Goal: Task Accomplishment & Management: Manage account settings

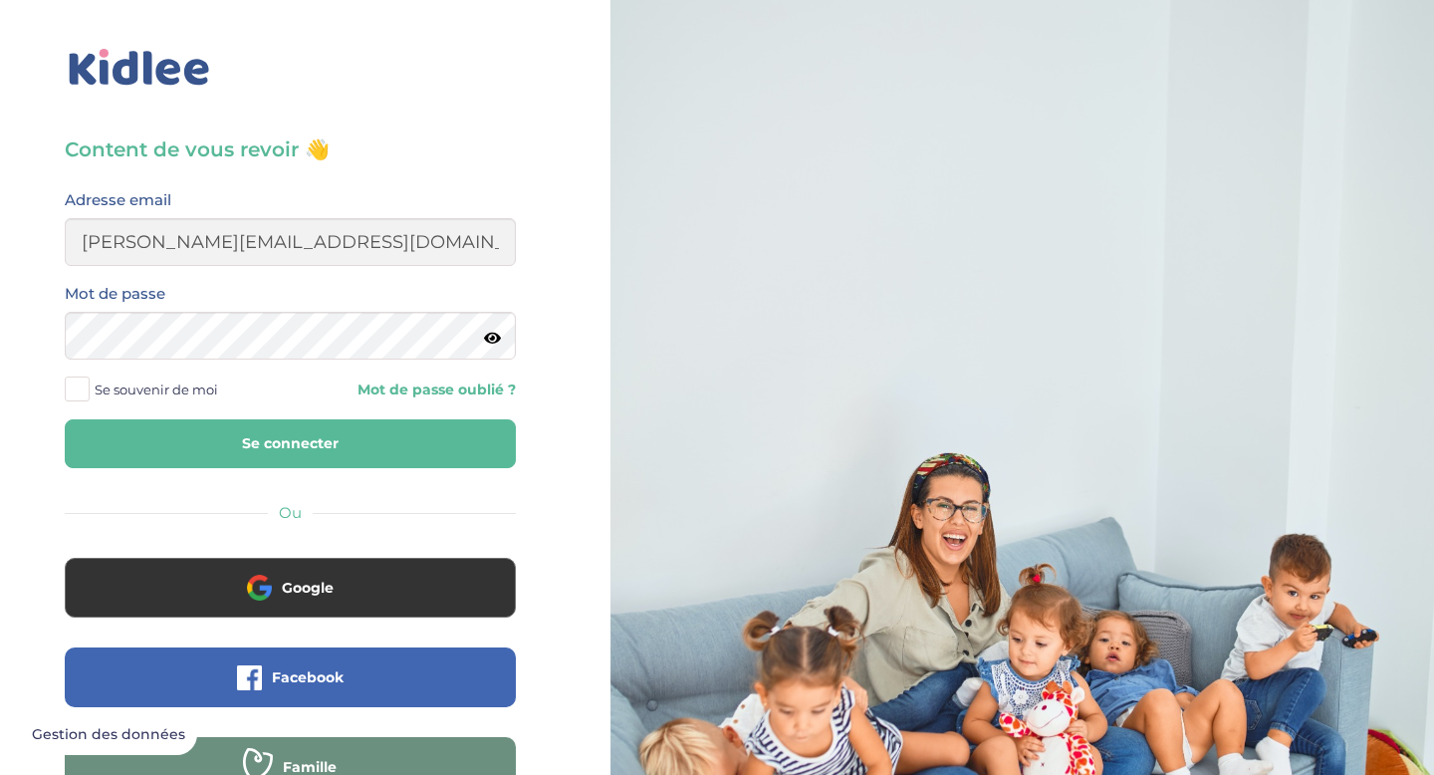
click at [394, 432] on button "Se connecter" at bounding box center [290, 443] width 451 height 49
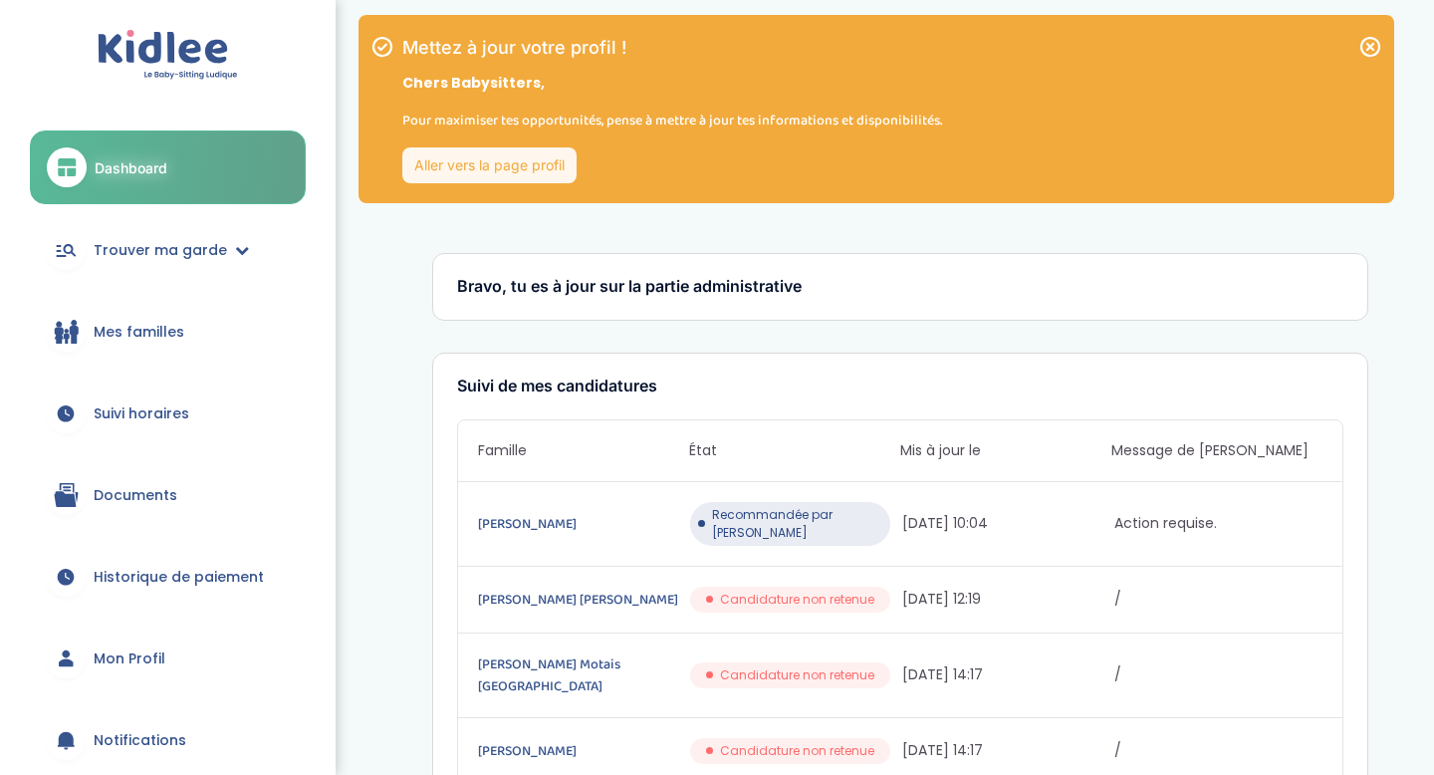
click at [134, 668] on link "Mon Profil" at bounding box center [168, 658] width 276 height 72
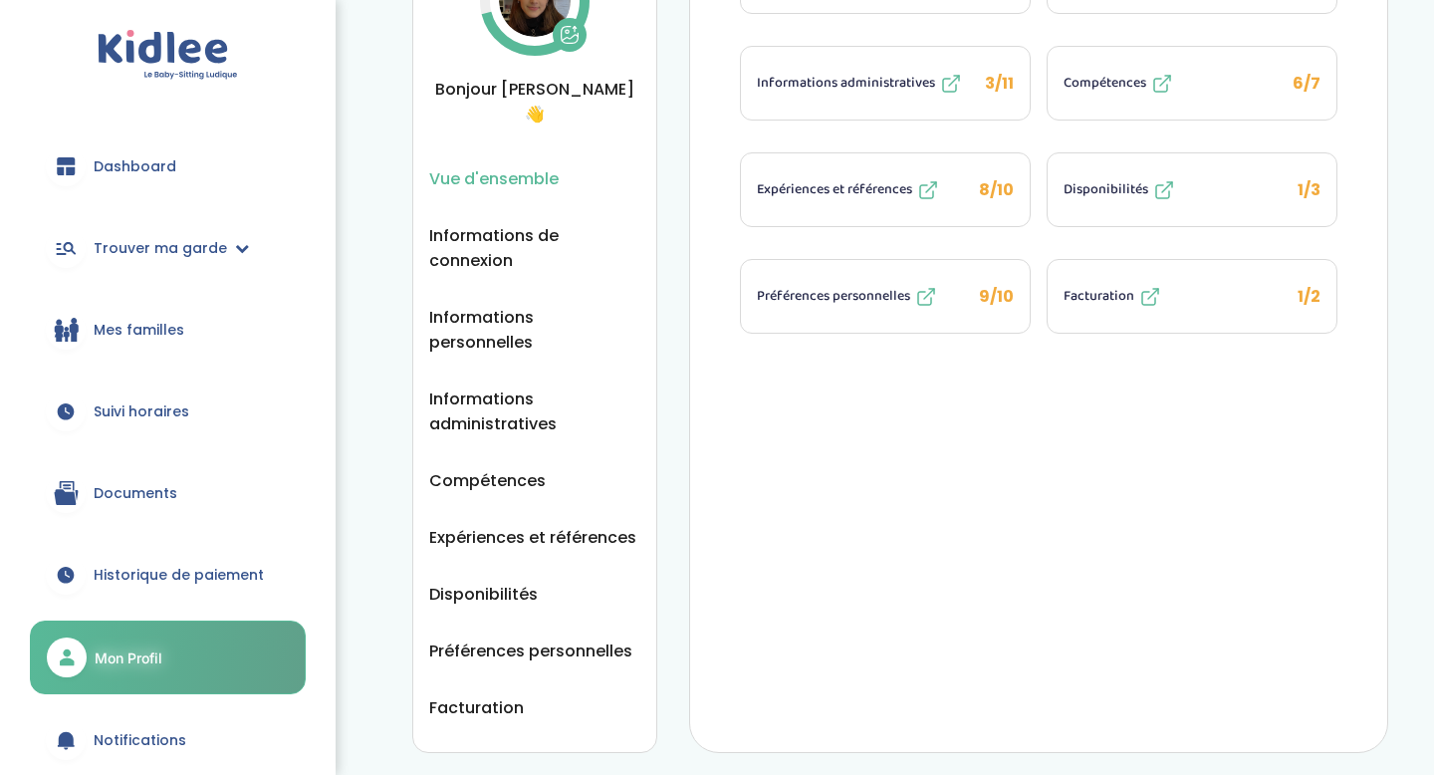
scroll to position [206, 0]
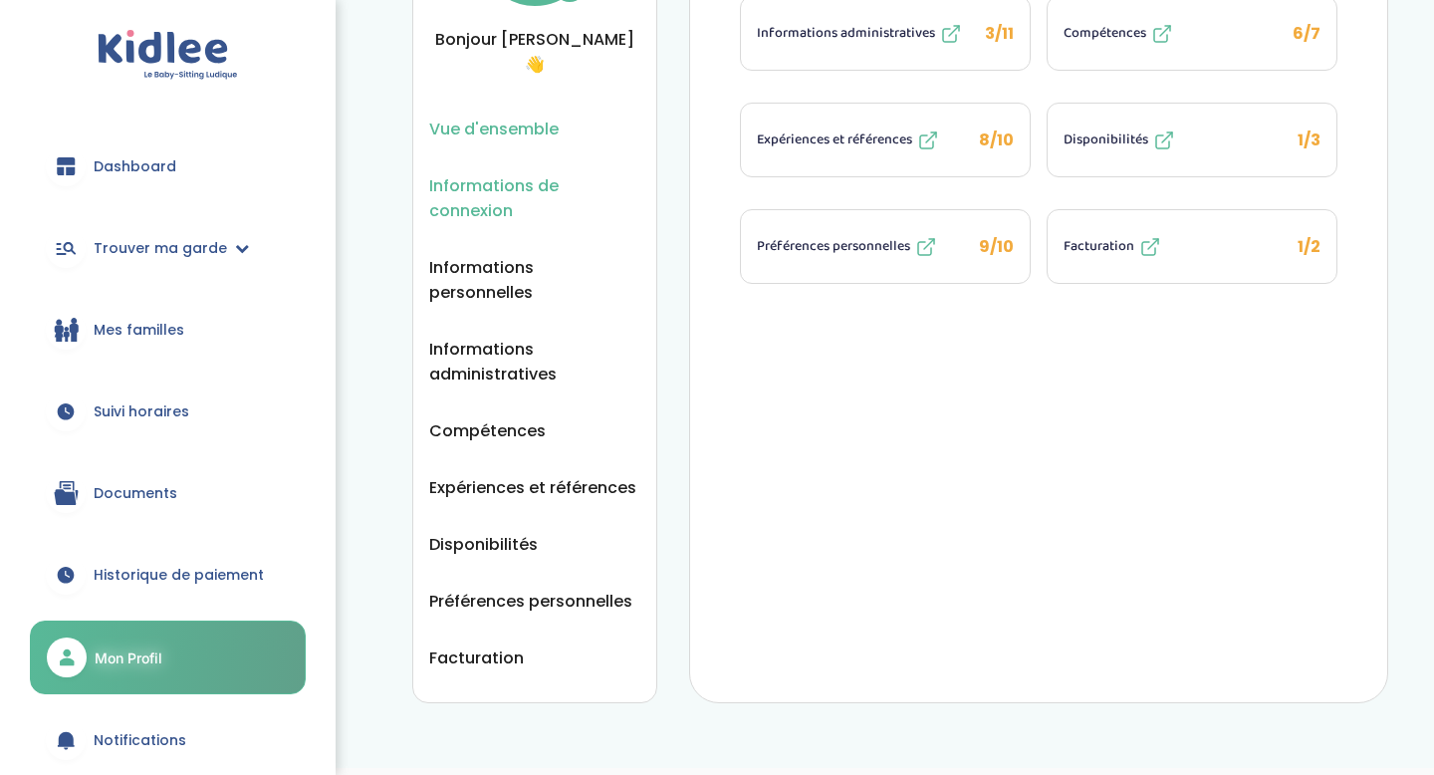
click at [532, 173] on span "Informations de connexion" at bounding box center [534, 198] width 211 height 50
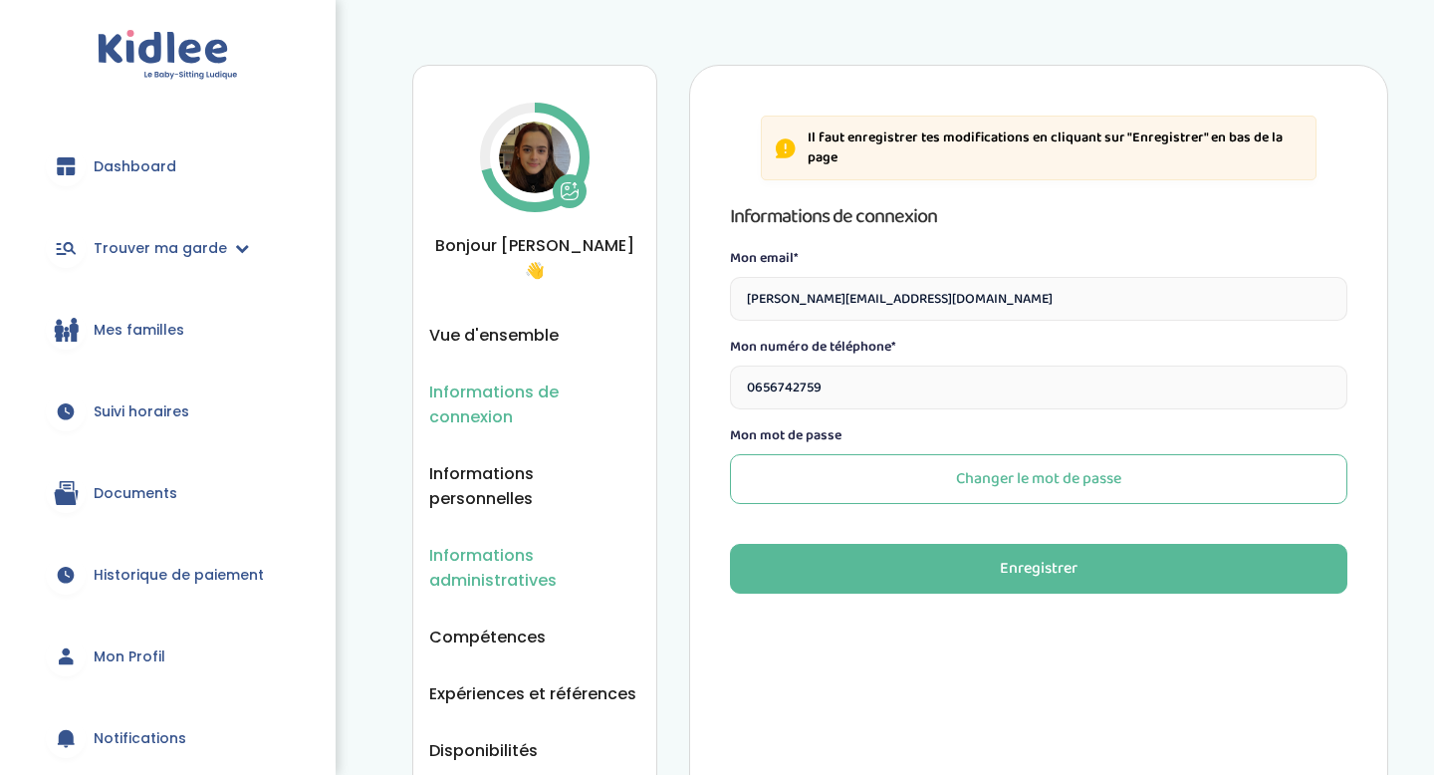
click at [536, 543] on span "Informations administratives" at bounding box center [534, 568] width 211 height 50
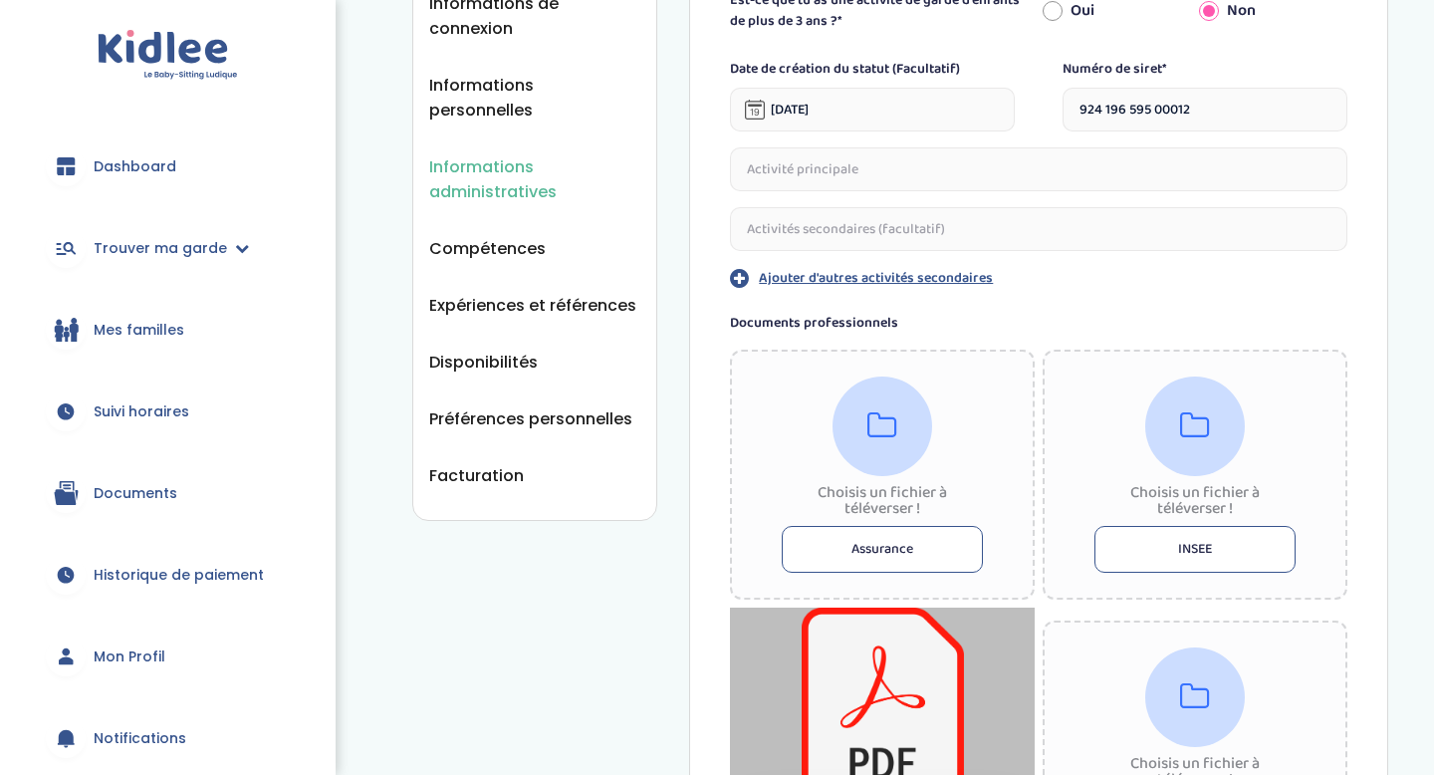
scroll to position [245, 0]
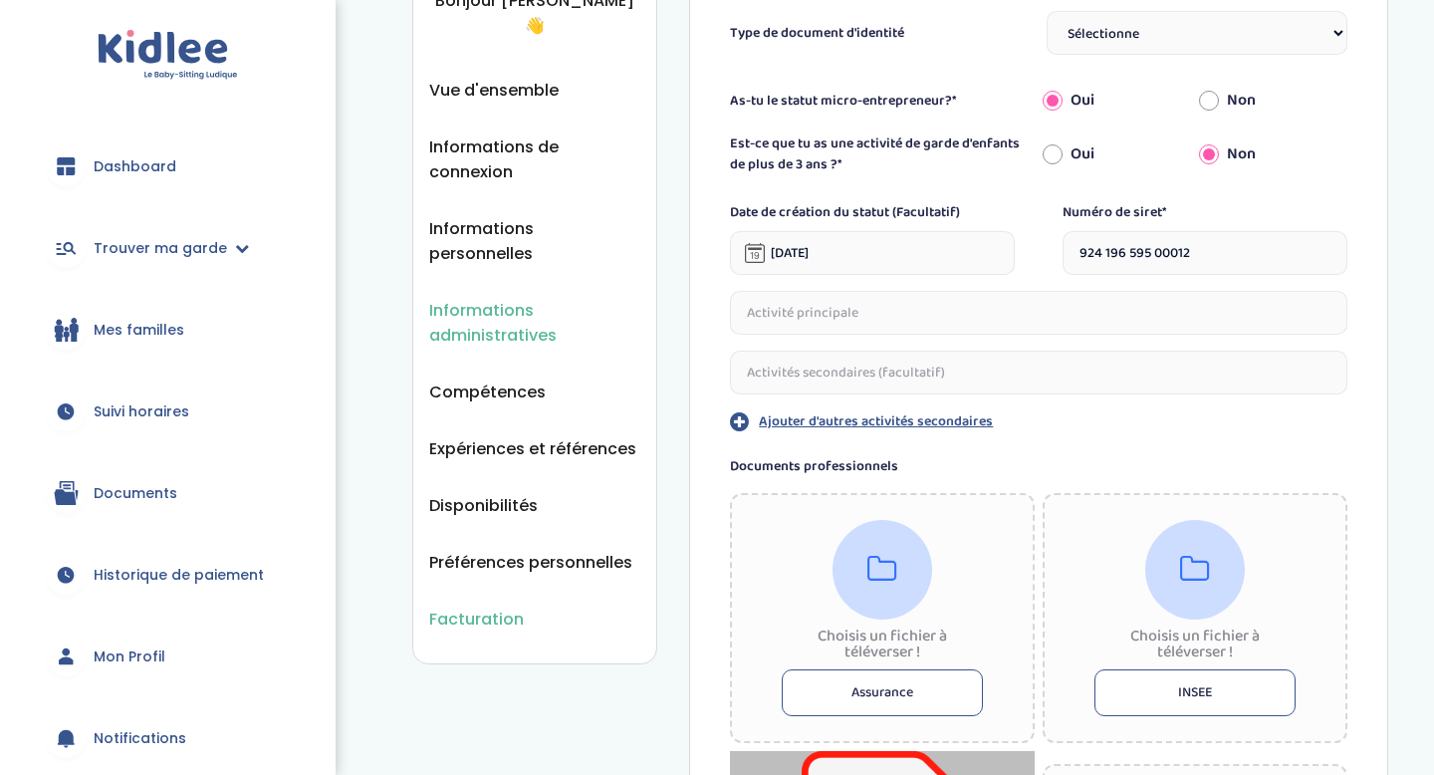
click at [467, 606] on span "Facturation" at bounding box center [476, 618] width 95 height 25
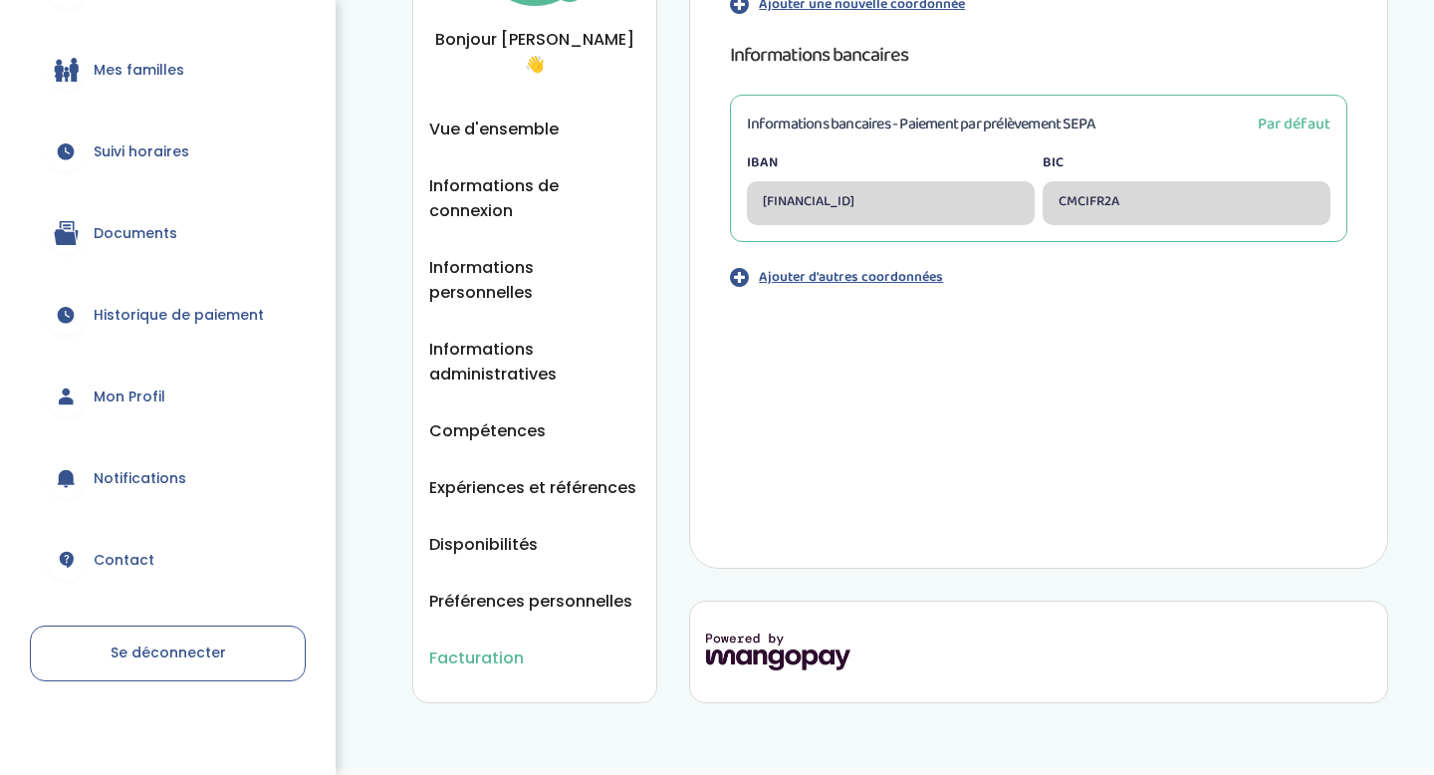
scroll to position [265, 0]
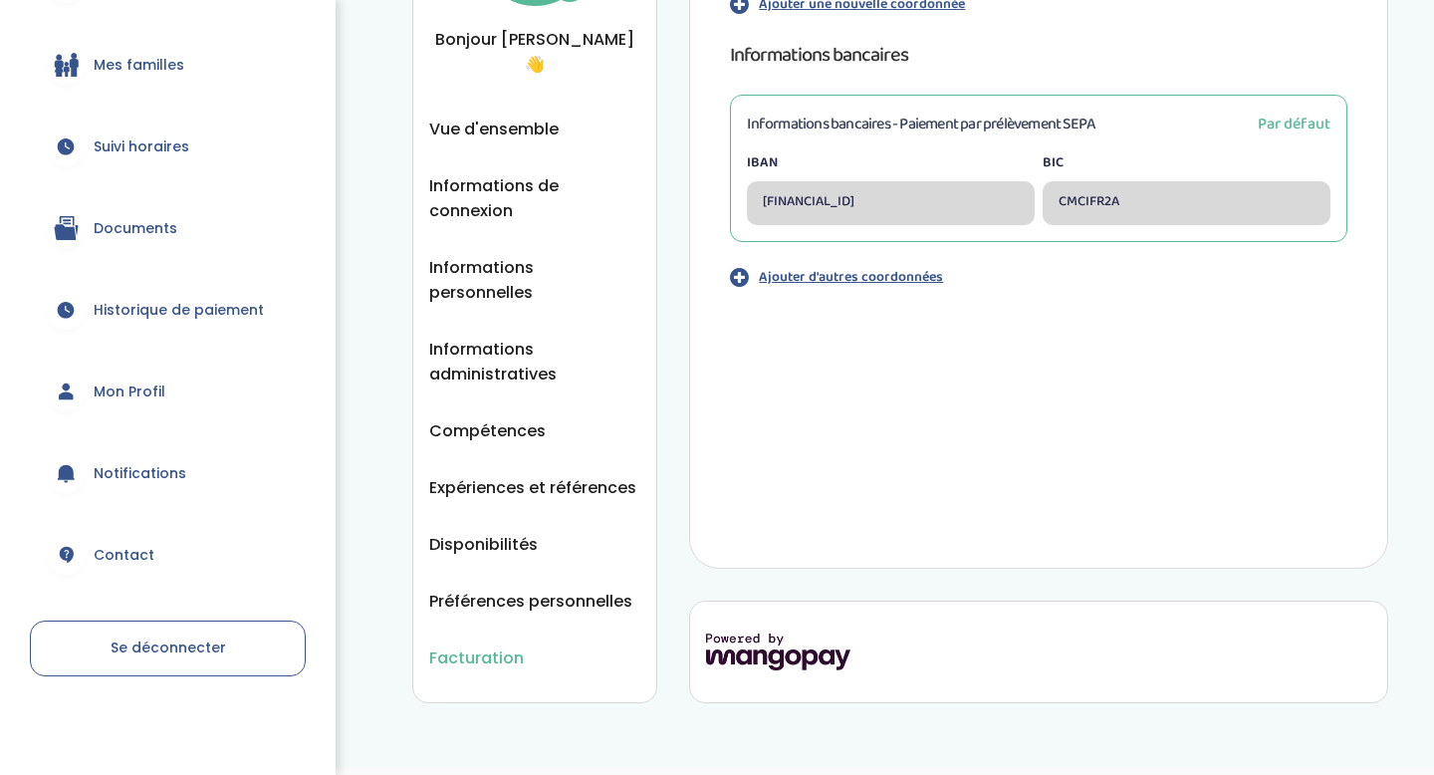
click at [130, 565] on link "Contact" at bounding box center [168, 555] width 276 height 72
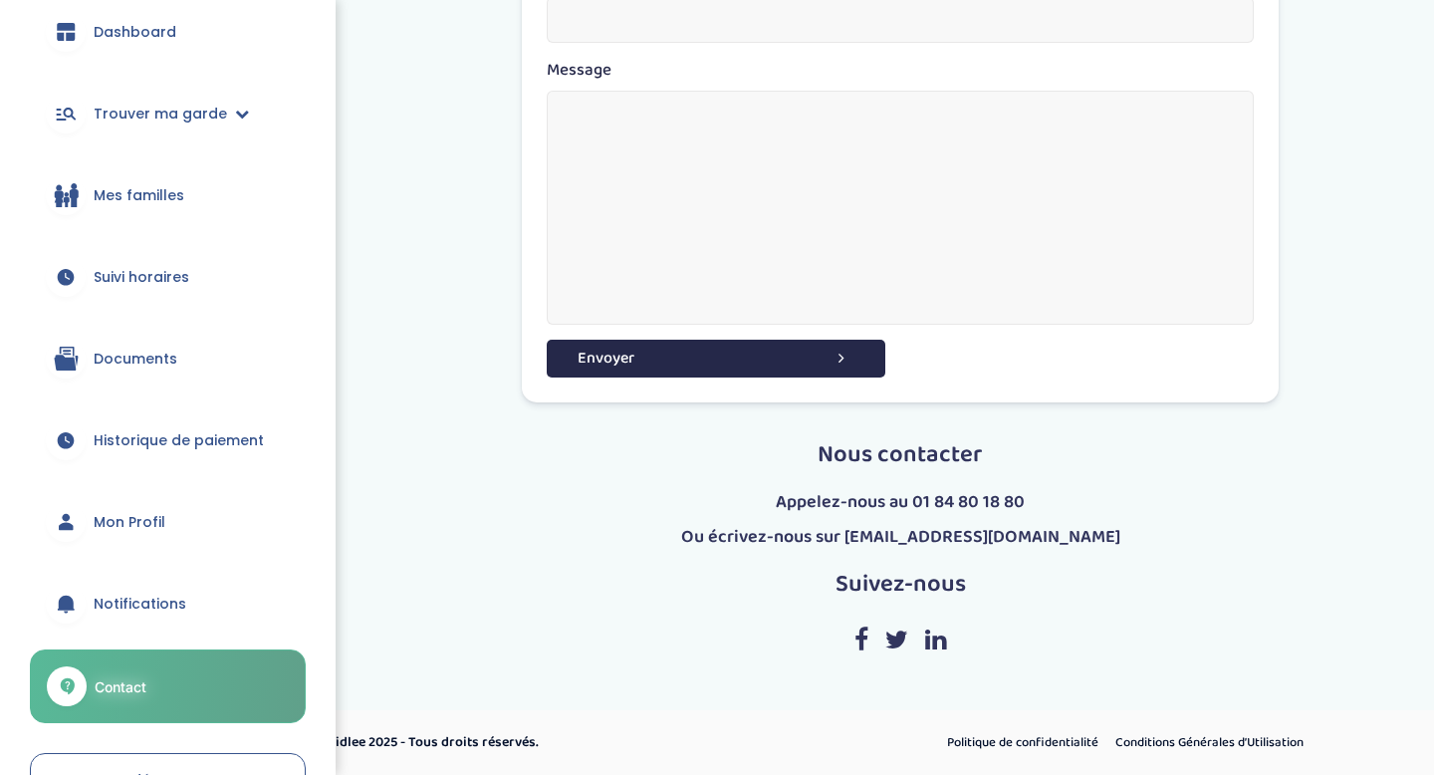
scroll to position [267, 0]
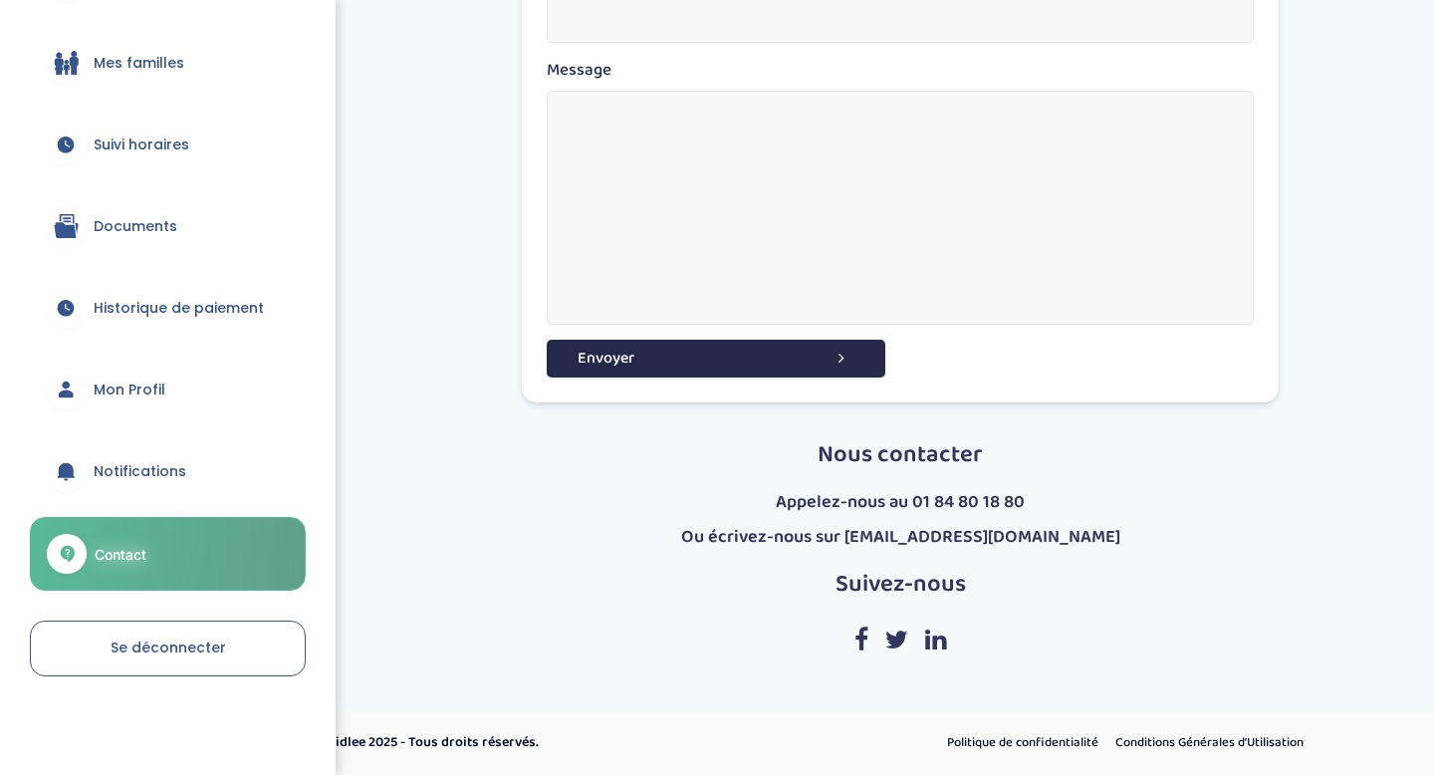
click at [138, 468] on span "Notifications" at bounding box center [140, 471] width 93 height 21
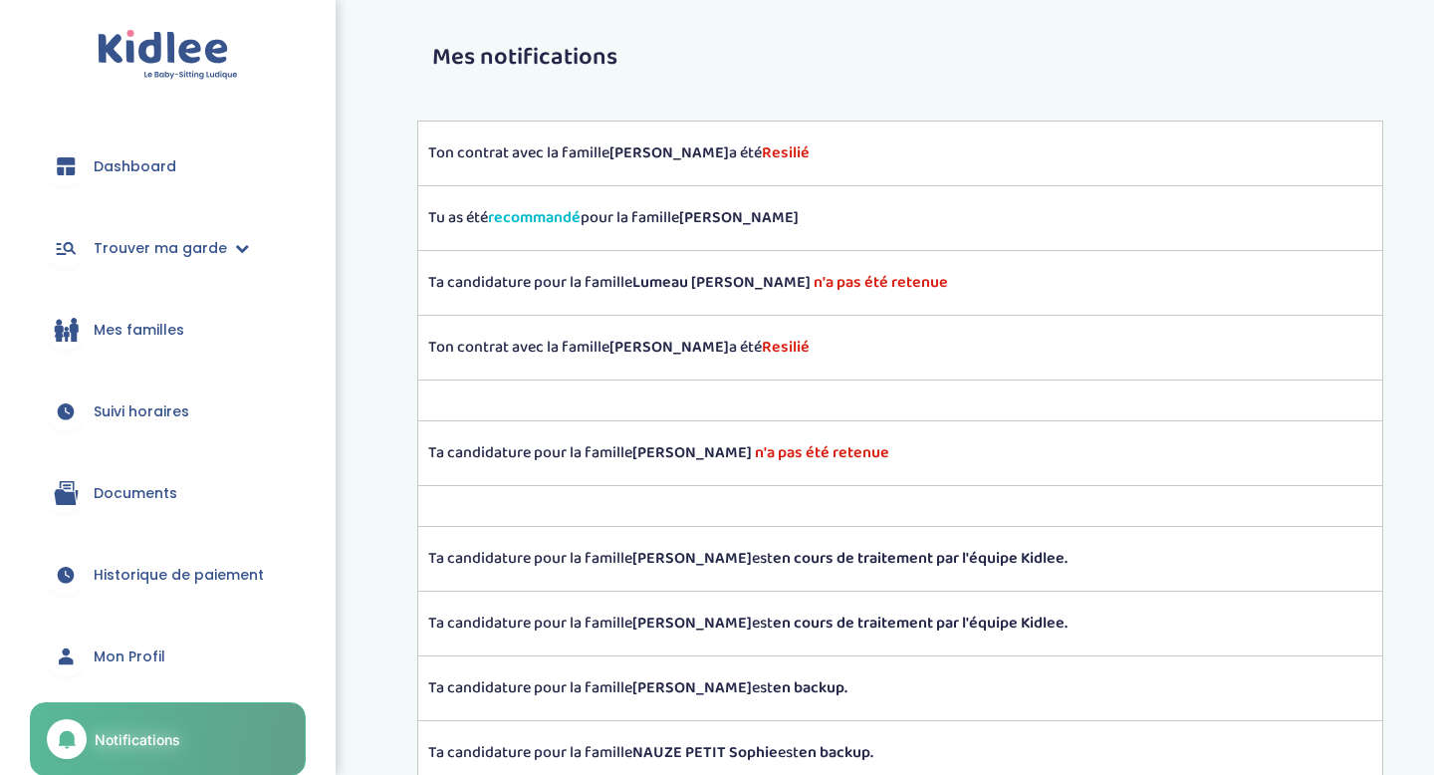
click at [166, 168] on span "Dashboard" at bounding box center [135, 166] width 83 height 21
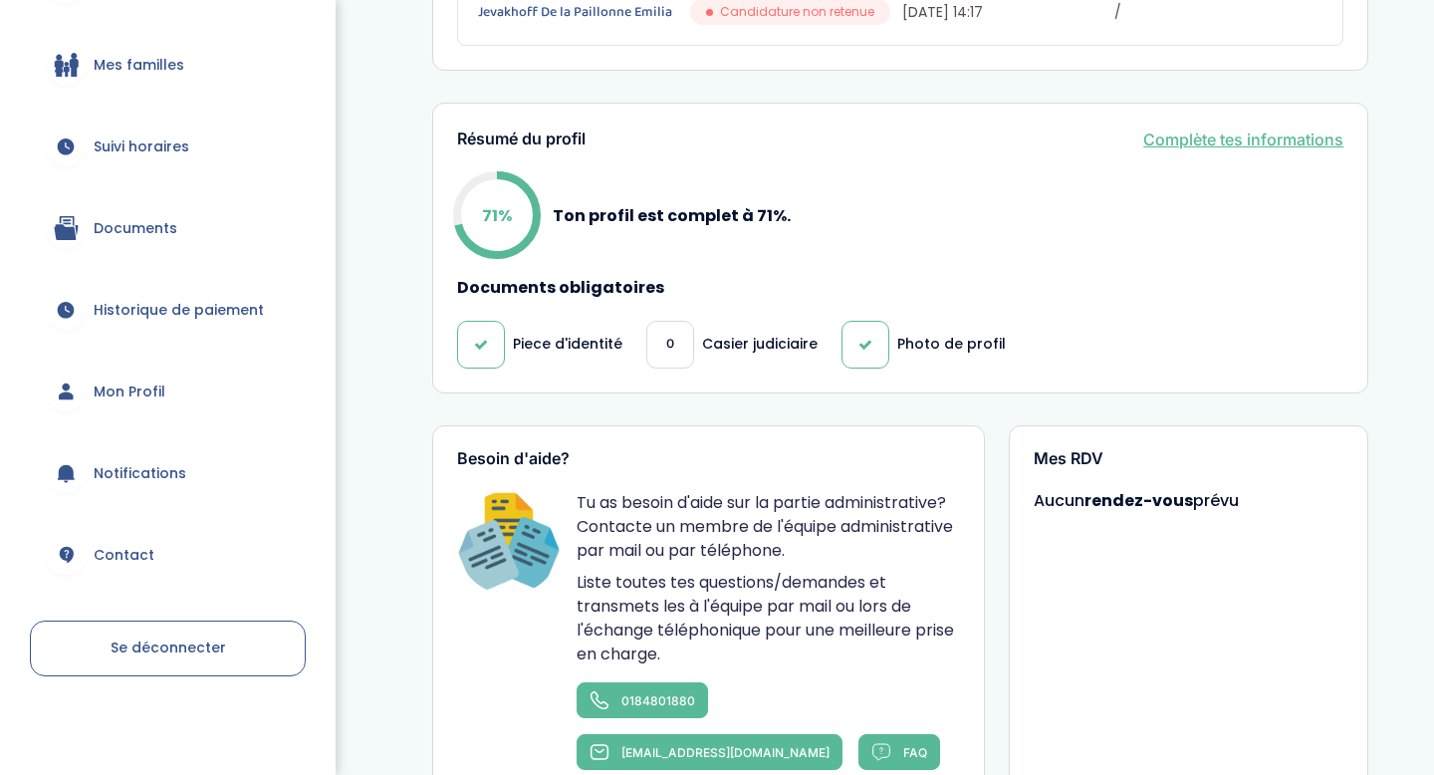
scroll to position [649, 0]
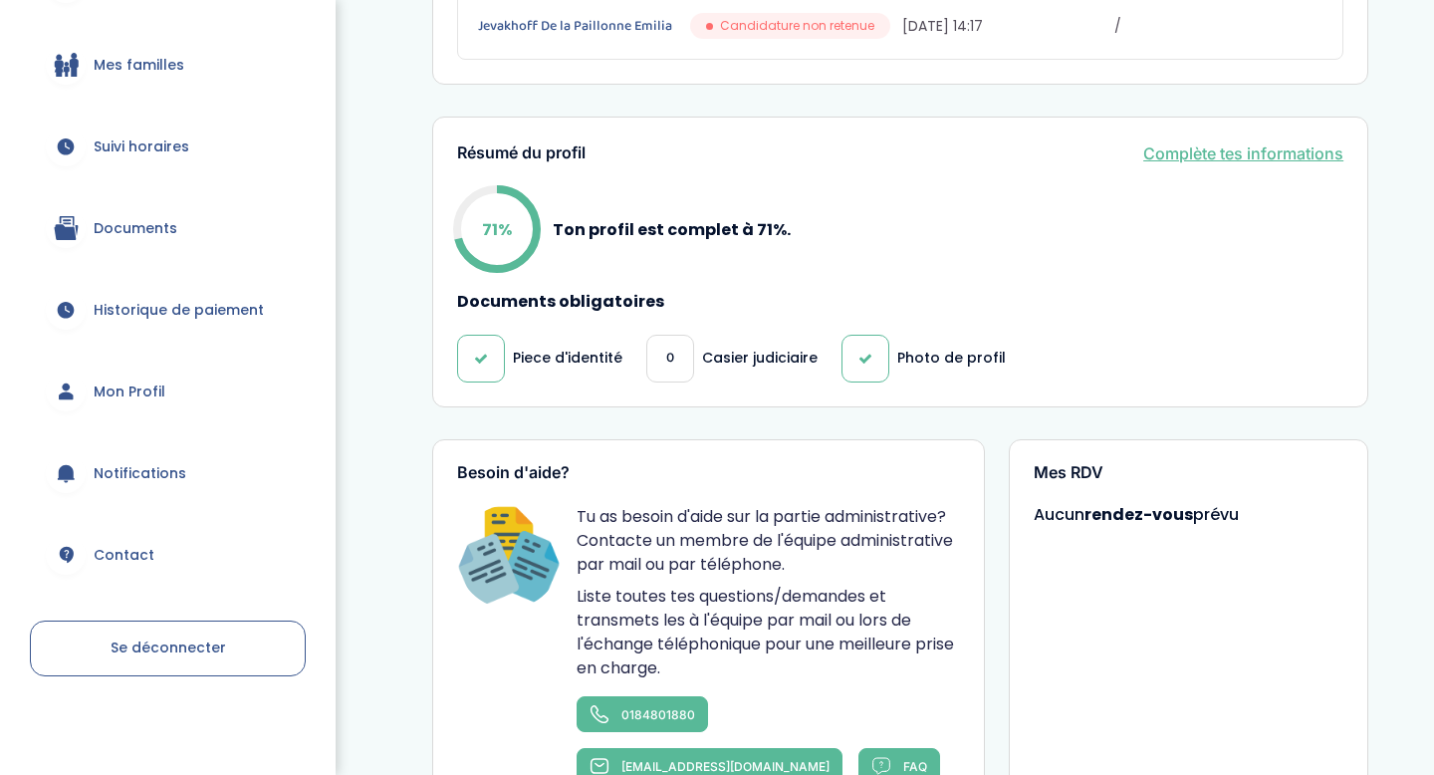
click at [138, 543] on link "Contact" at bounding box center [168, 555] width 276 height 72
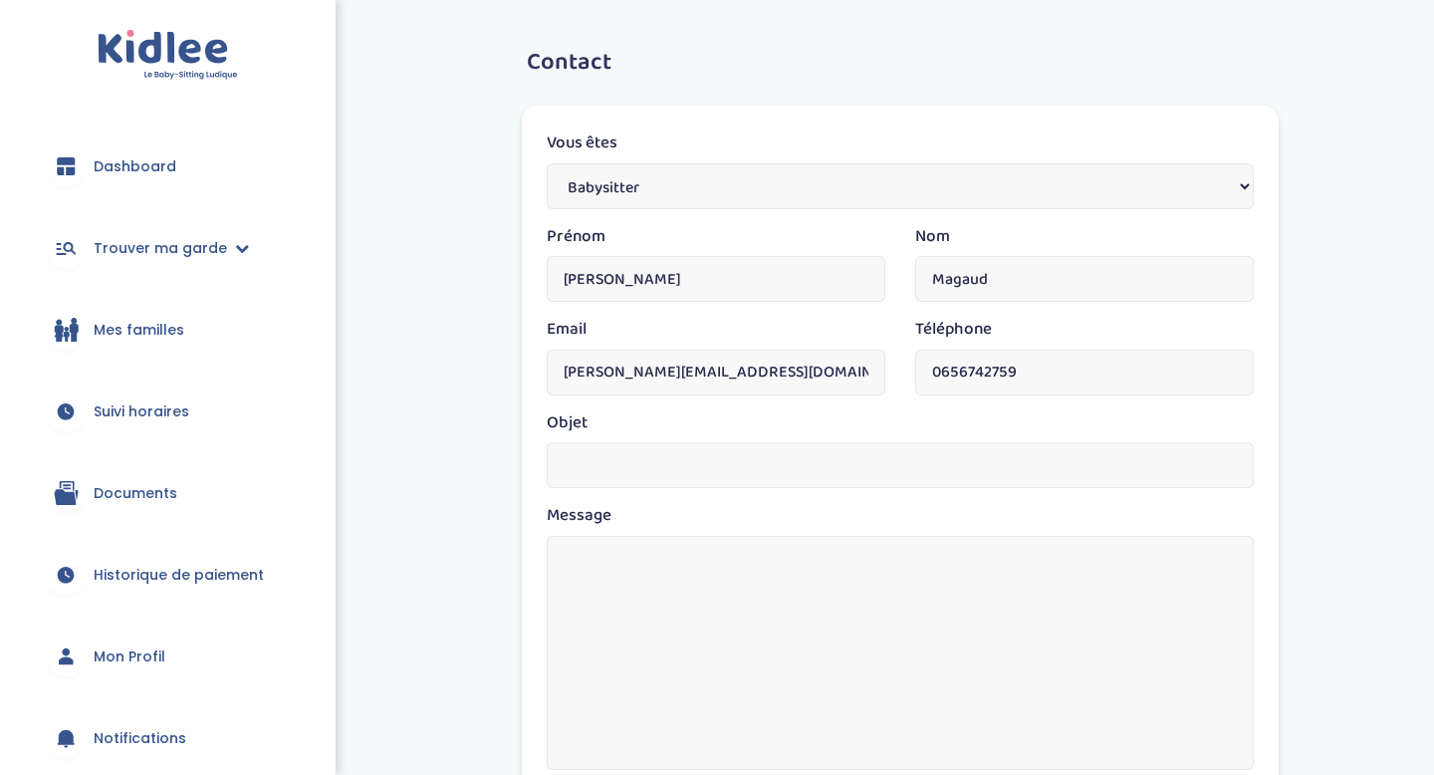
click at [136, 478] on link "Documents" at bounding box center [168, 493] width 276 height 72
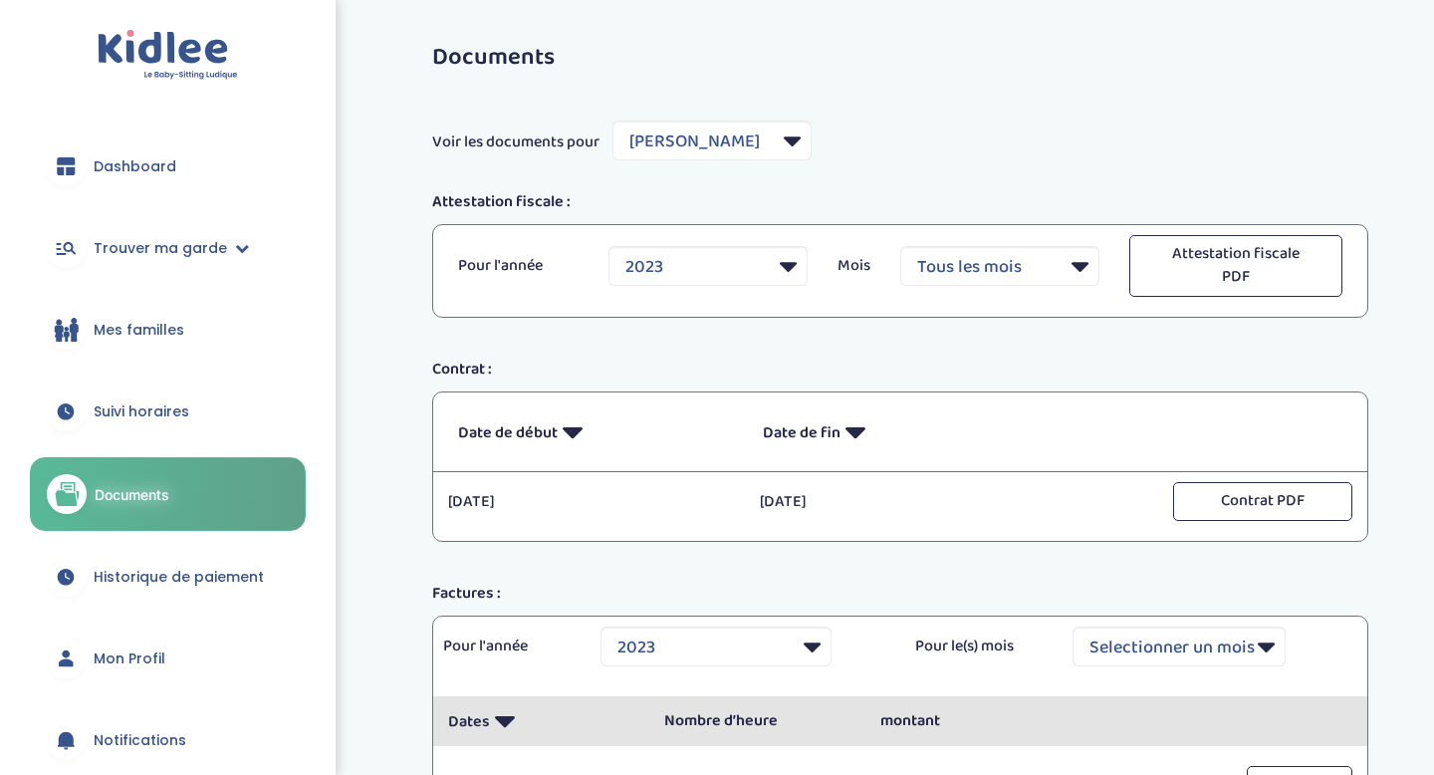
select select "5738"
select select "2023"
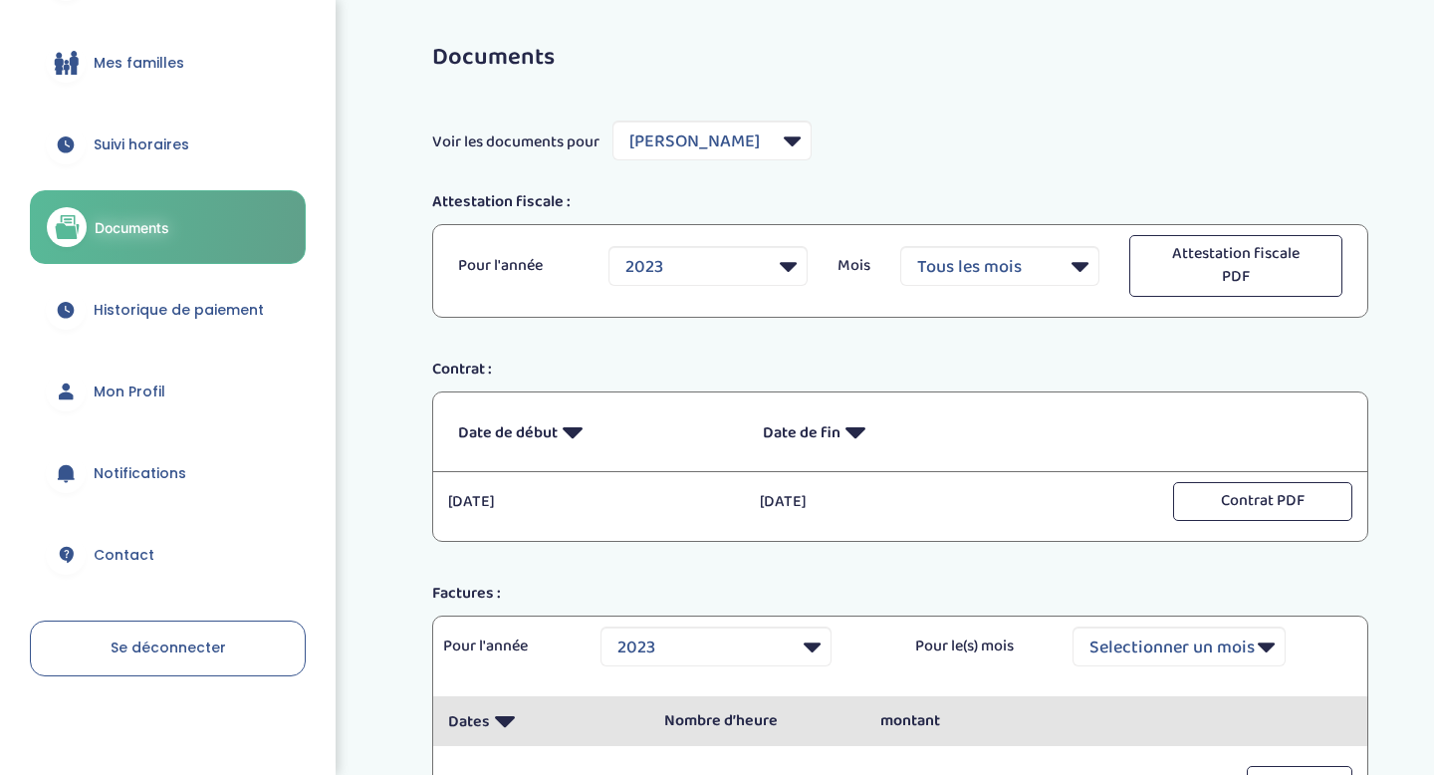
click at [117, 381] on span "Mon Profil" at bounding box center [130, 391] width 72 height 21
